Goal: Check status: Check status

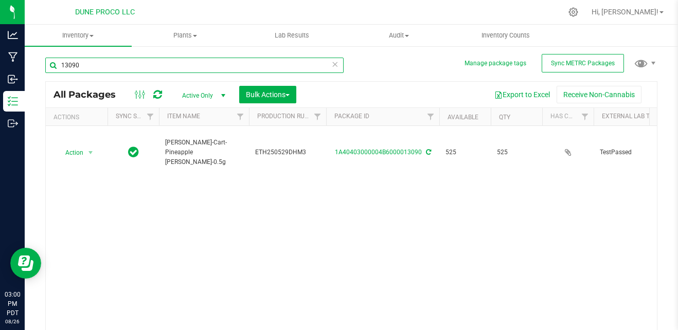
click at [259, 70] on input "13090" at bounding box center [194, 65] width 298 height 15
click at [183, 64] on input "13098" at bounding box center [194, 65] width 298 height 15
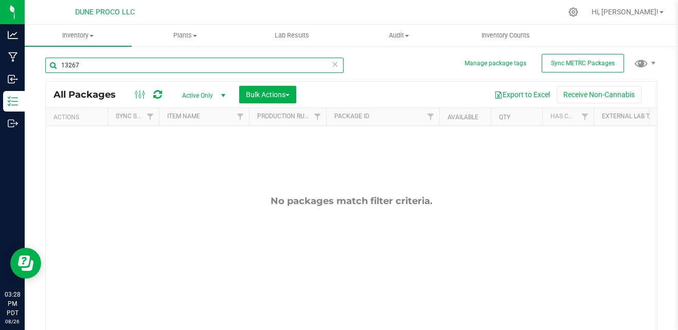
drag, startPoint x: 177, startPoint y: 65, endPoint x: 69, endPoint y: 61, distance: 108.1
click at [69, 61] on input "13267" at bounding box center [194, 65] width 298 height 15
type input "13129"
